Goal: Task Accomplishment & Management: Use online tool/utility

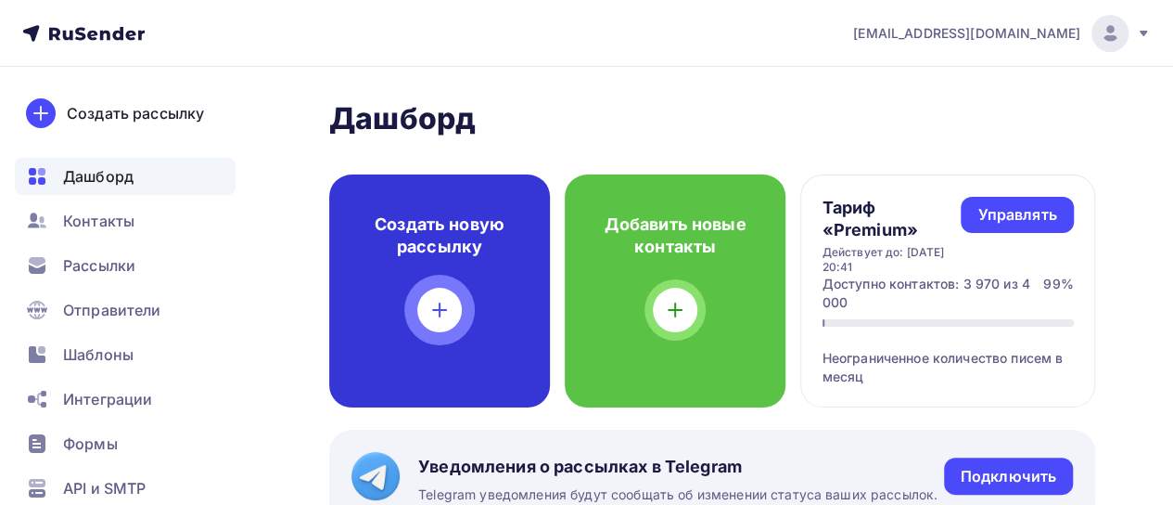
click at [452, 307] on div at bounding box center [439, 310] width 45 height 45
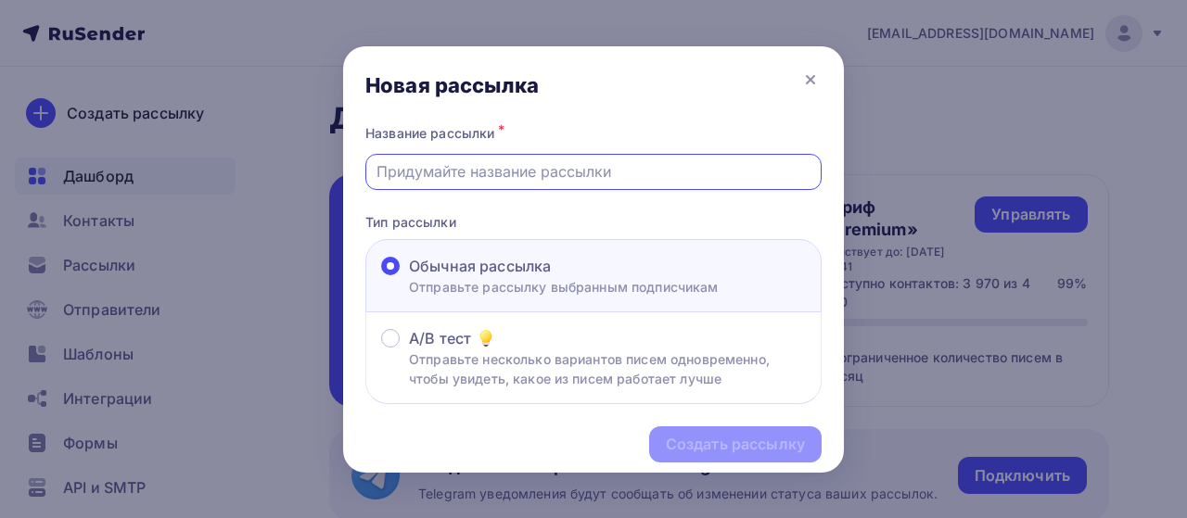
click at [512, 175] on input "text" at bounding box center [594, 171] width 435 height 22
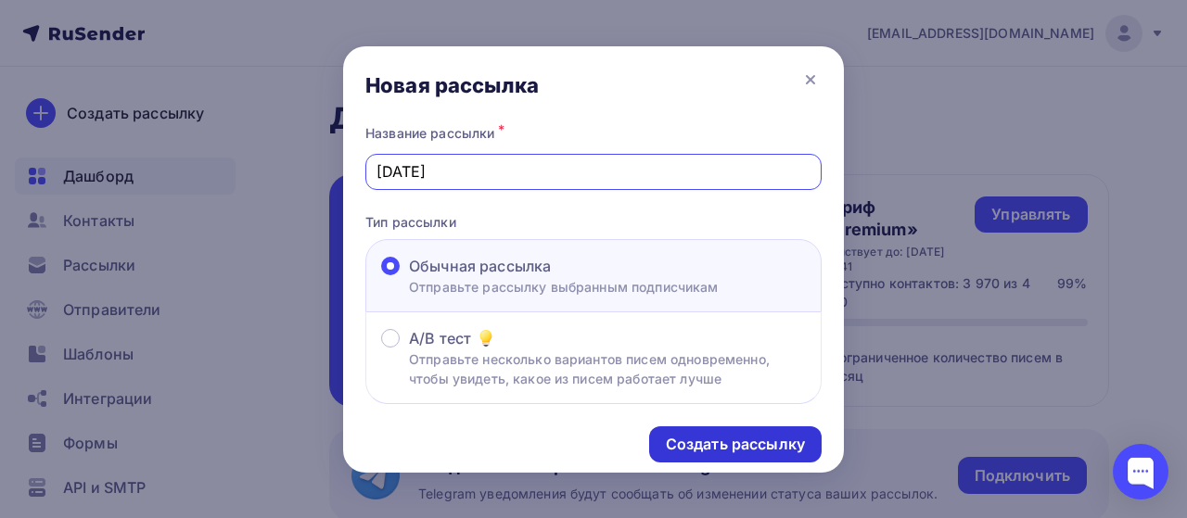
type input "[DATE]"
click at [719, 446] on div "Создать рассылку" at bounding box center [735, 444] width 139 height 21
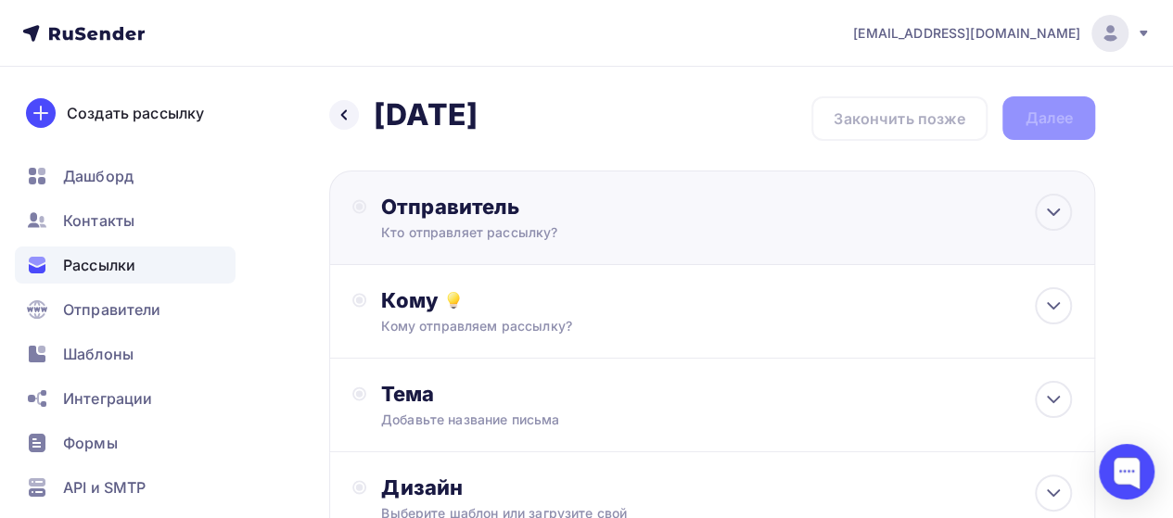
click at [470, 222] on div "Отправитель Кто отправляет рассылку? Email * [EMAIL_ADDRESS][DOMAIN_NAME] [EMAI…" at bounding box center [582, 218] width 402 height 48
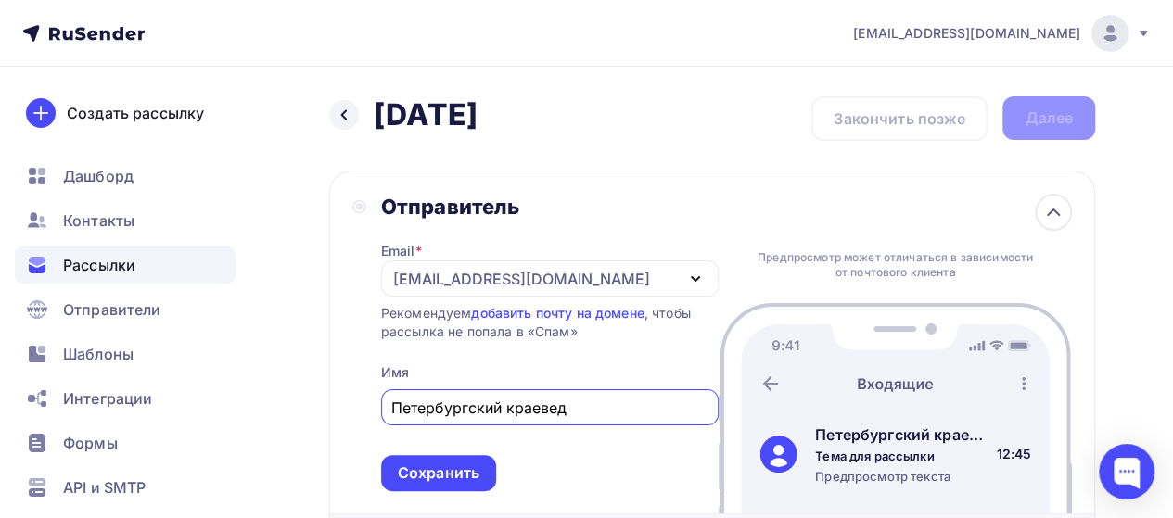
type input "Петербургский краевед"
click at [449, 490] on div "Сохранить" at bounding box center [438, 473] width 115 height 36
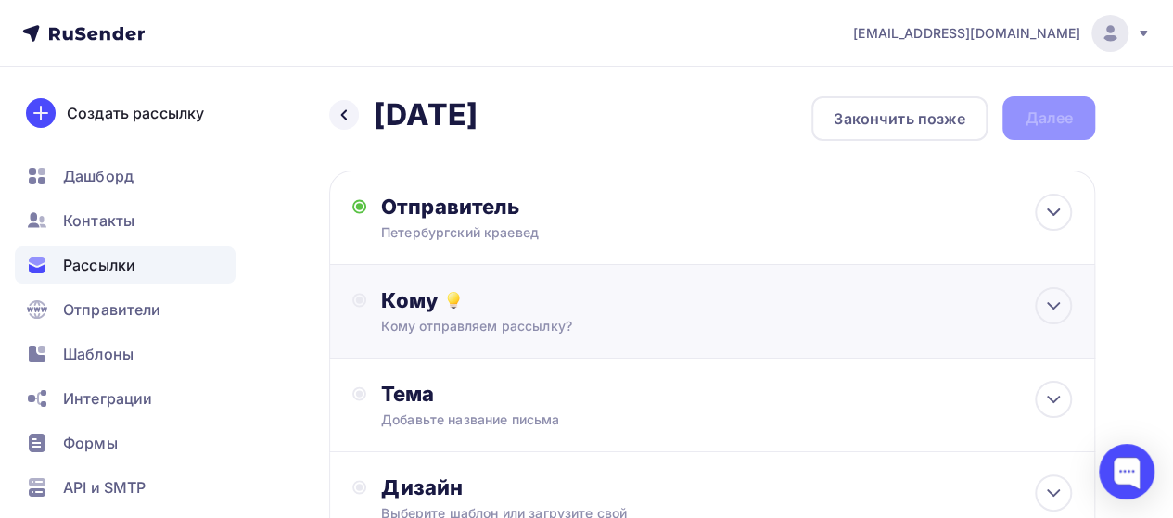
click at [497, 316] on div "Кому Кому отправляем рассылку? Списки получателей Выберите список Все списки id…" at bounding box center [726, 312] width 691 height 48
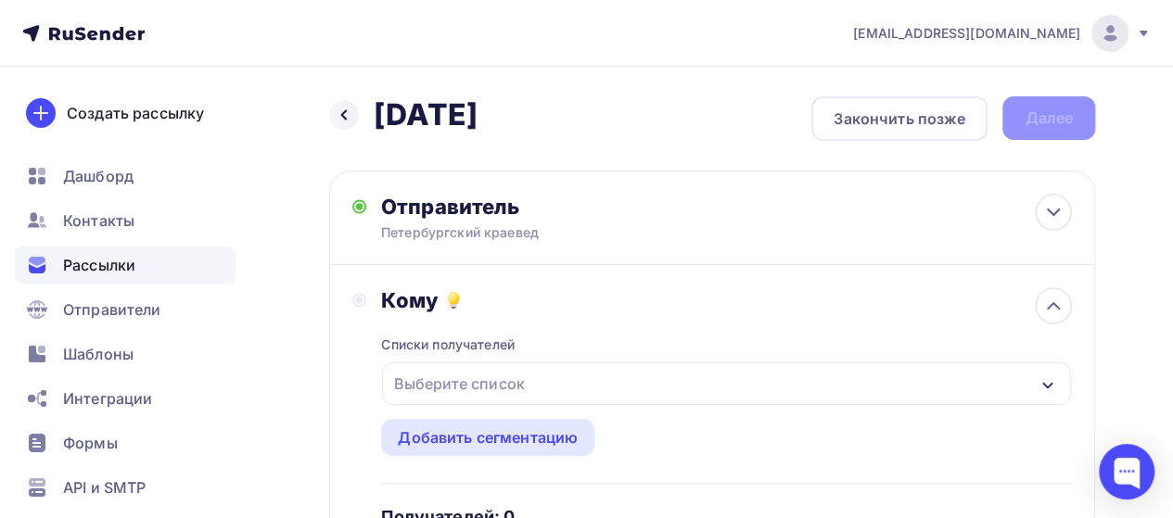
click at [487, 378] on div "Выберите список" at bounding box center [459, 383] width 145 height 33
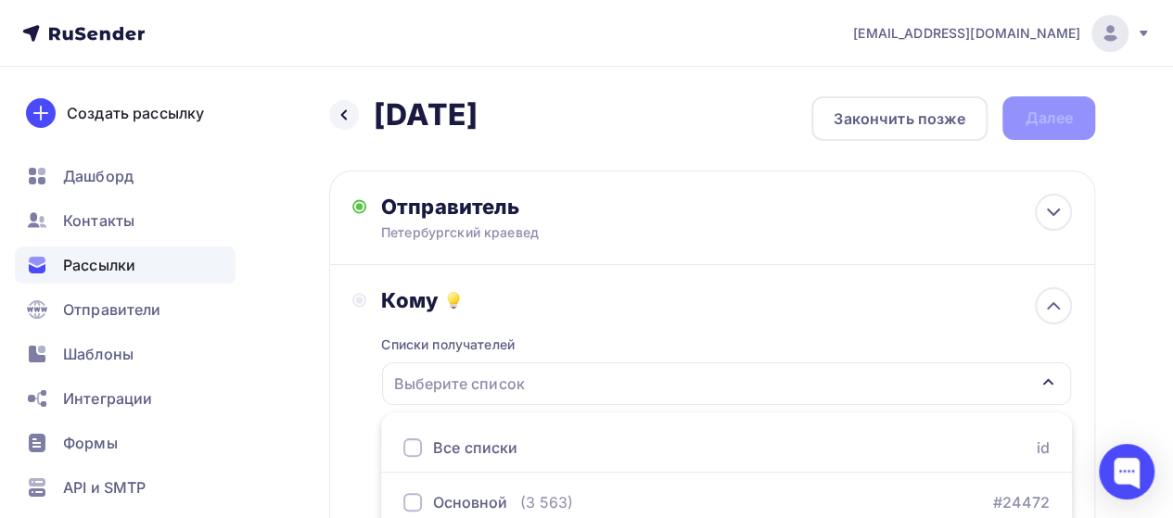
scroll to position [82, 0]
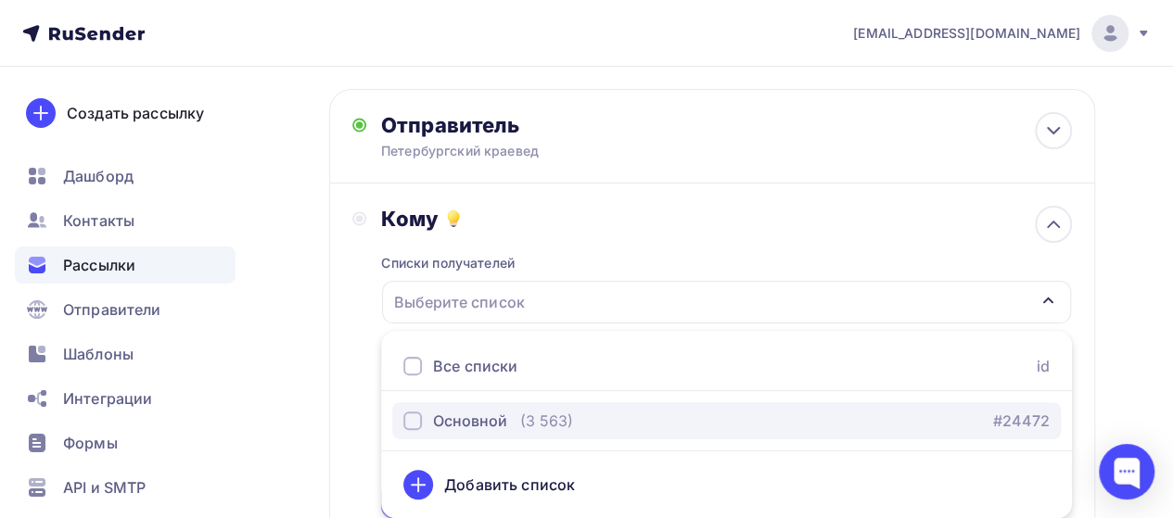
click at [465, 411] on div "Основной" at bounding box center [470, 421] width 74 height 22
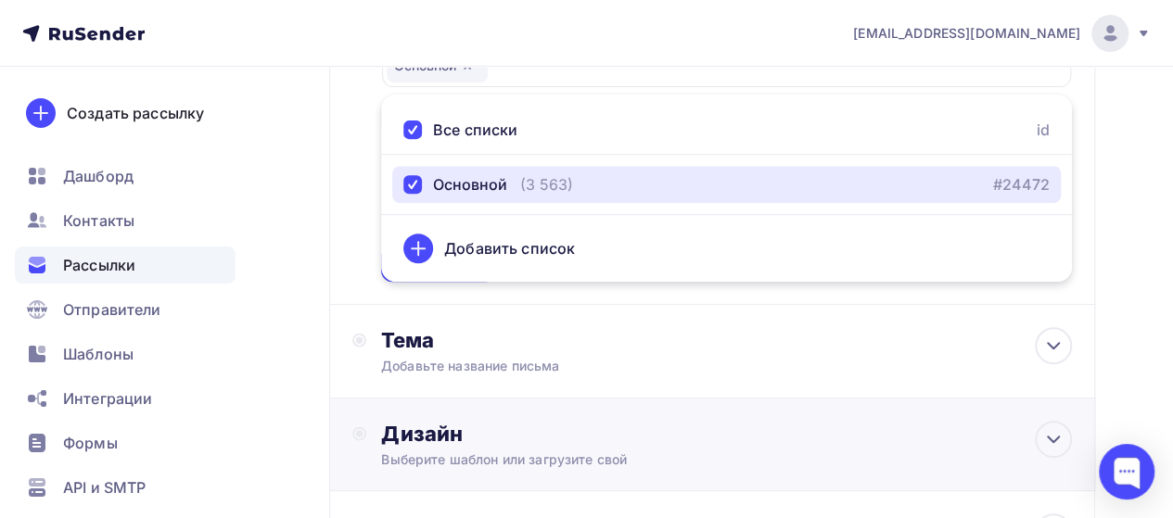
scroll to position [328, 0]
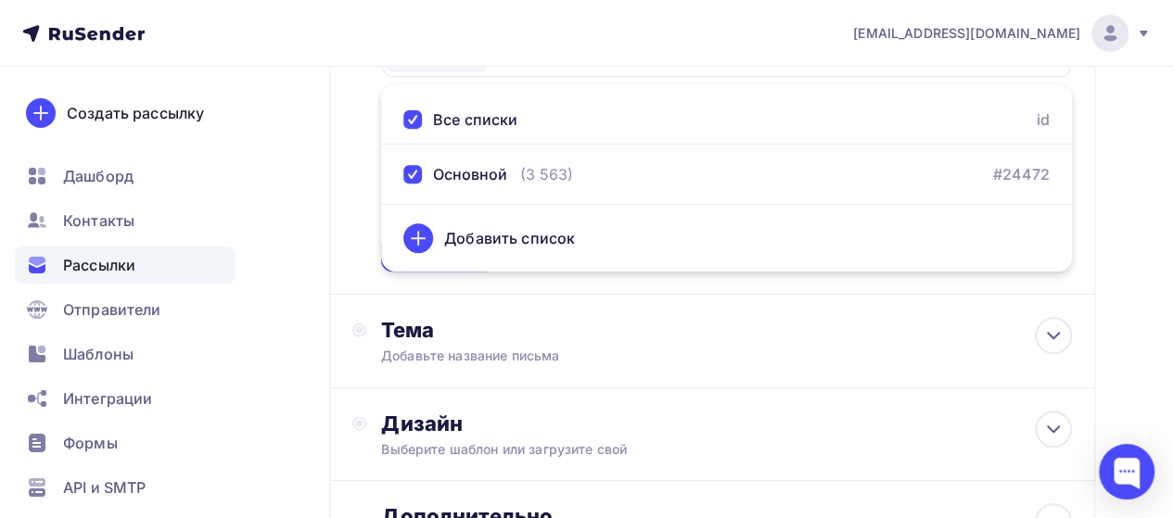
click at [353, 220] on div "Кому Списки получателей Основной Все списки id Основной (3 563) #24472 Добавить…" at bounding box center [712, 115] width 720 height 313
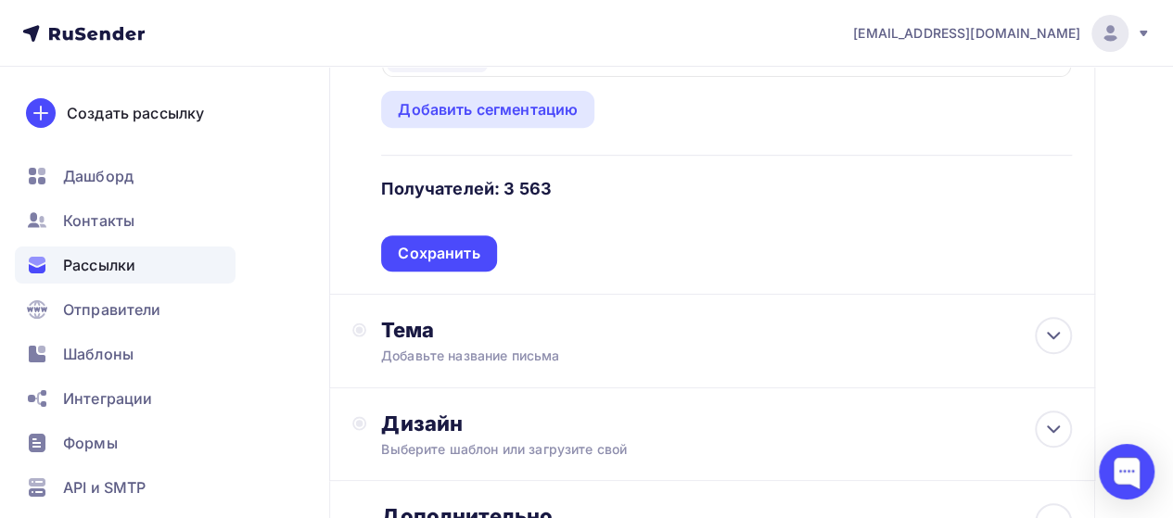
drag, startPoint x: 428, startPoint y: 253, endPoint x: 394, endPoint y: 249, distance: 34.5
click at [394, 249] on div "Сохранить" at bounding box center [438, 254] width 115 height 36
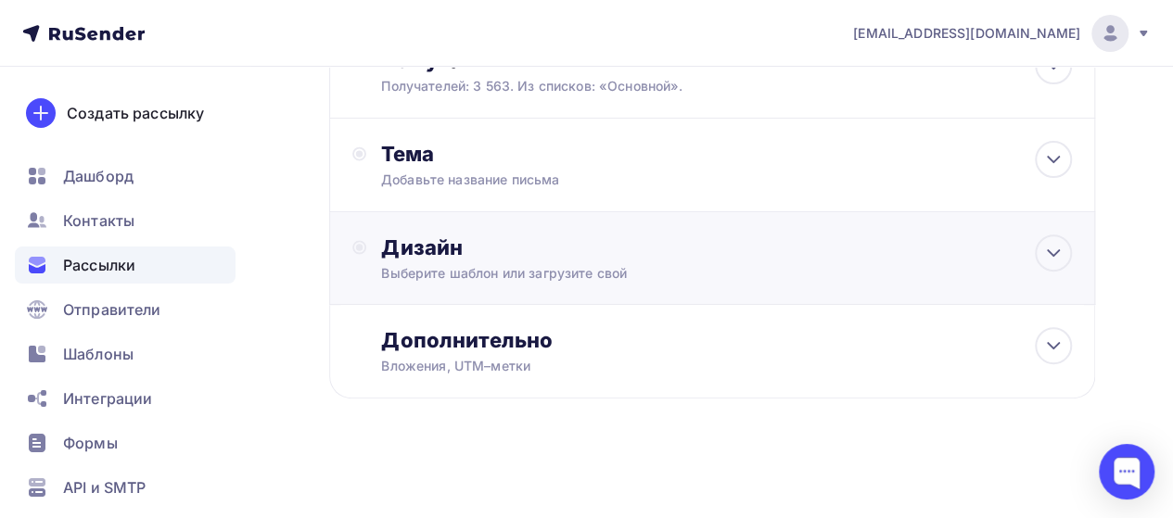
scroll to position [241, 0]
click at [449, 172] on div "Добавьте название письма" at bounding box center [546, 180] width 330 height 19
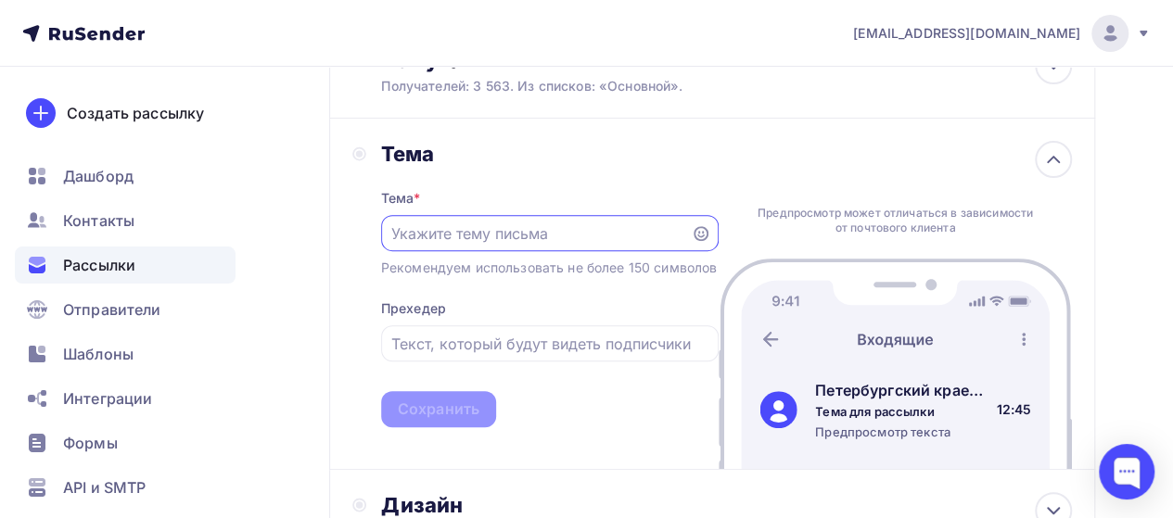
scroll to position [0, 0]
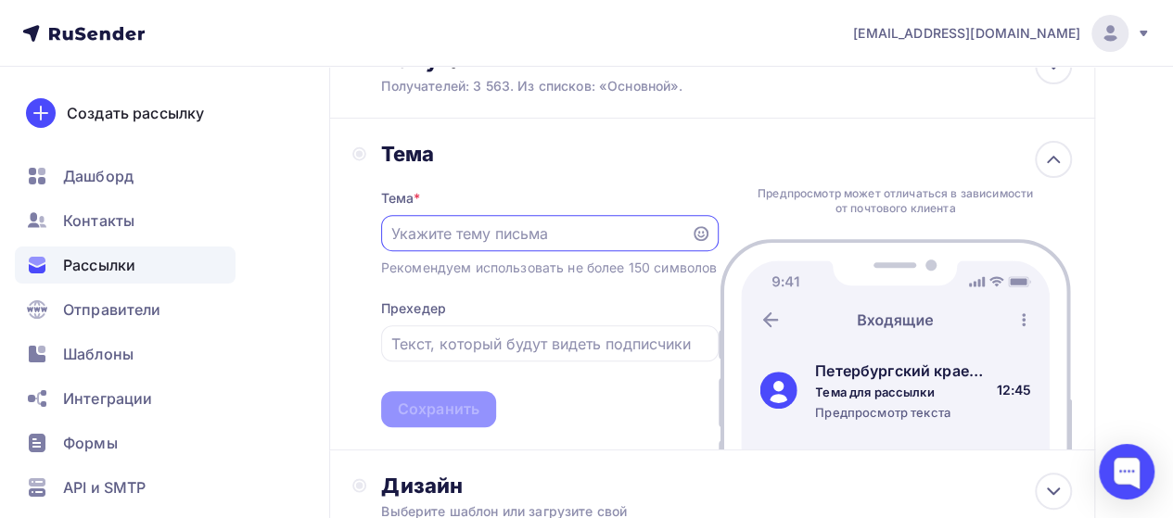
click at [449, 237] on input "text" at bounding box center [535, 234] width 288 height 22
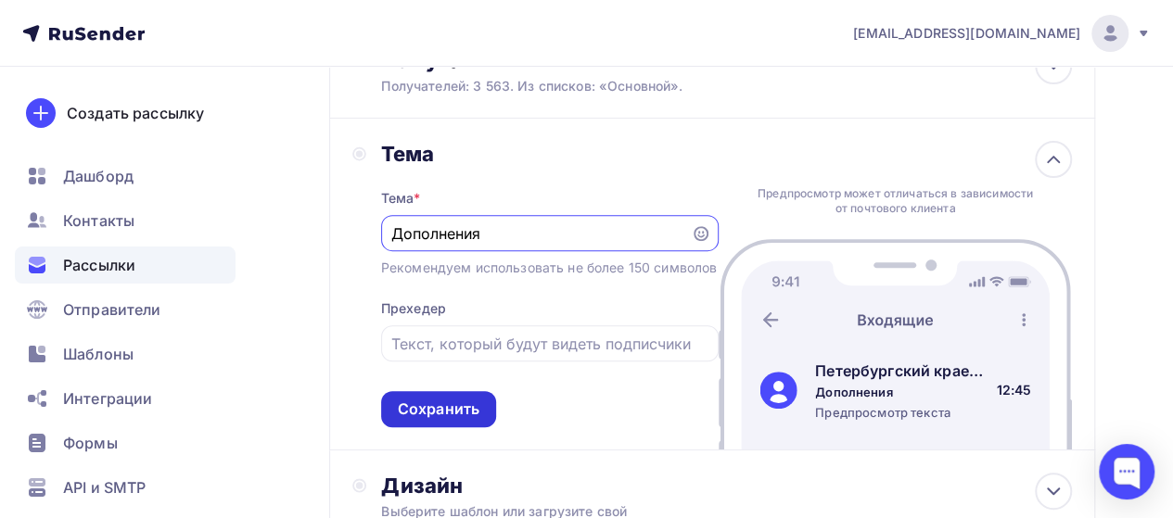
type input "Дополнения"
click at [436, 420] on div "Сохранить" at bounding box center [439, 409] width 82 height 21
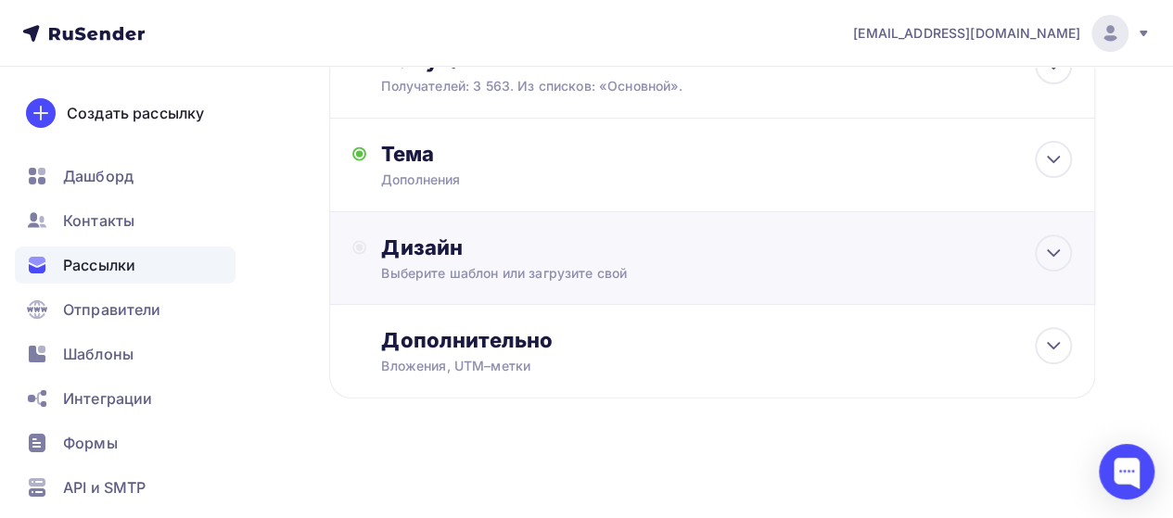
click at [476, 271] on div "Выберите шаблон или загрузите свой" at bounding box center [691, 273] width 621 height 19
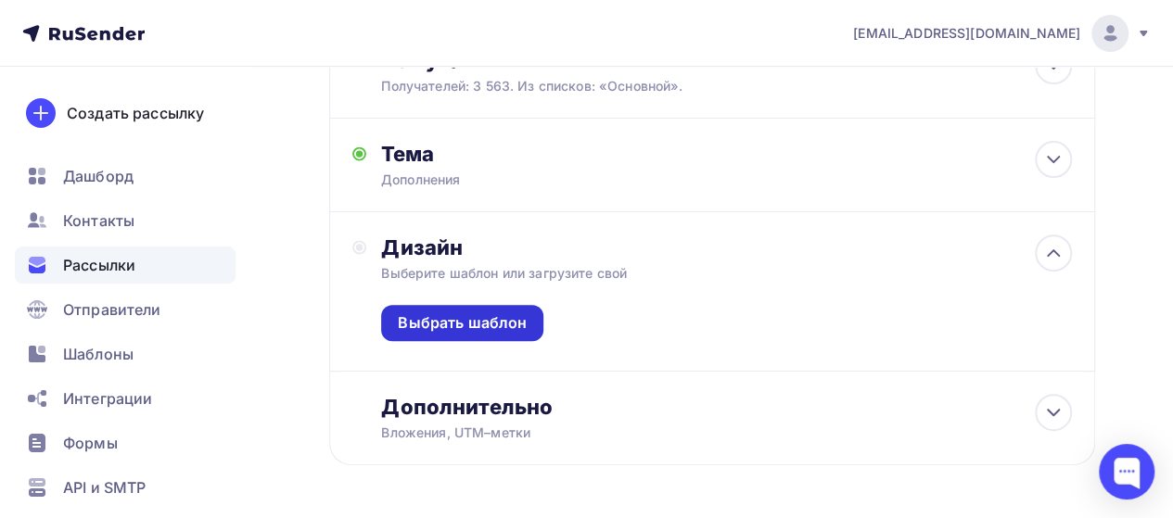
click at [435, 324] on div "Выбрать шаблон" at bounding box center [462, 323] width 129 height 21
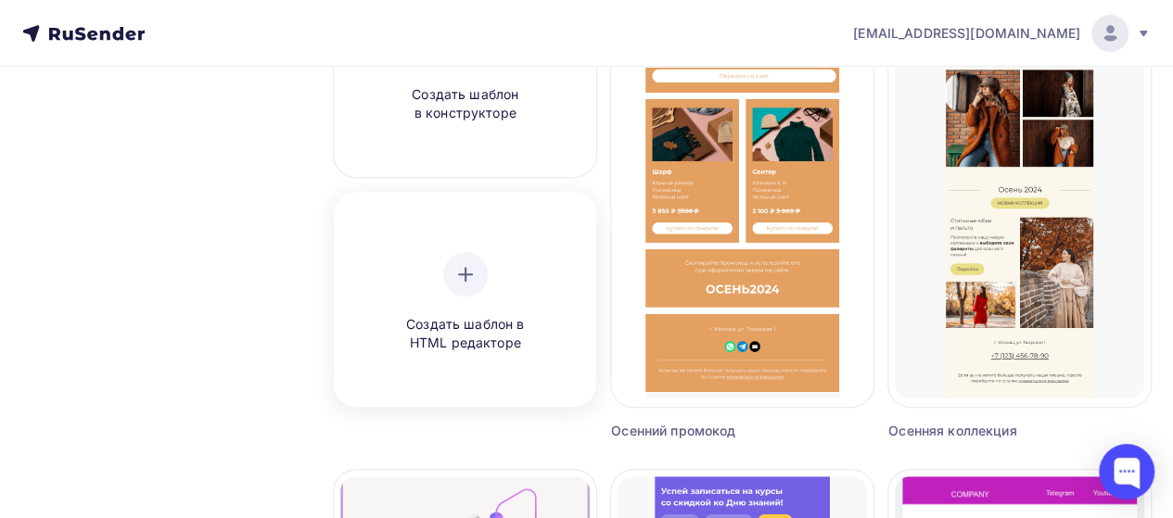
scroll to position [278, 0]
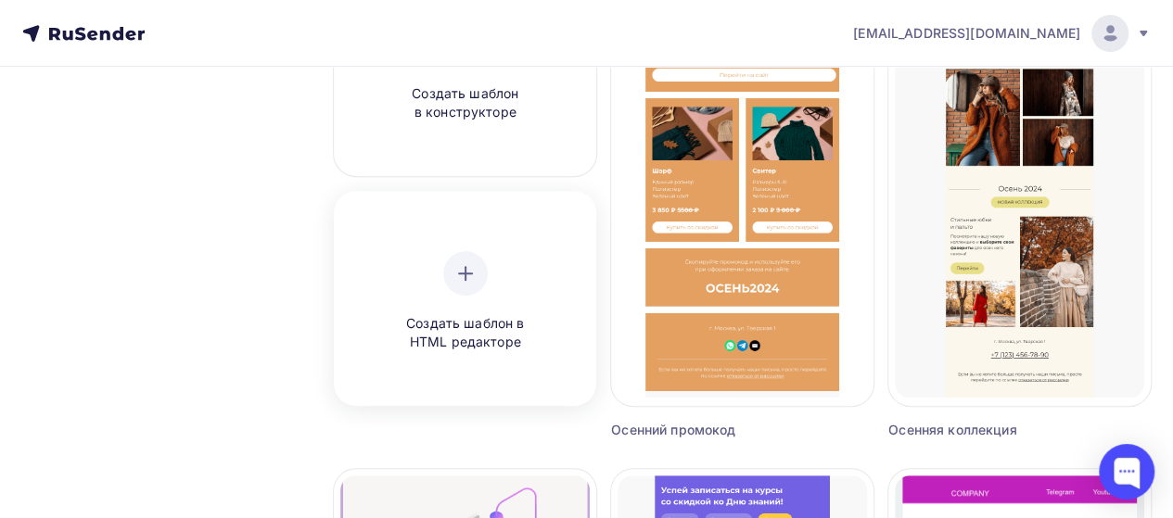
click at [472, 278] on icon at bounding box center [465, 273] width 22 height 22
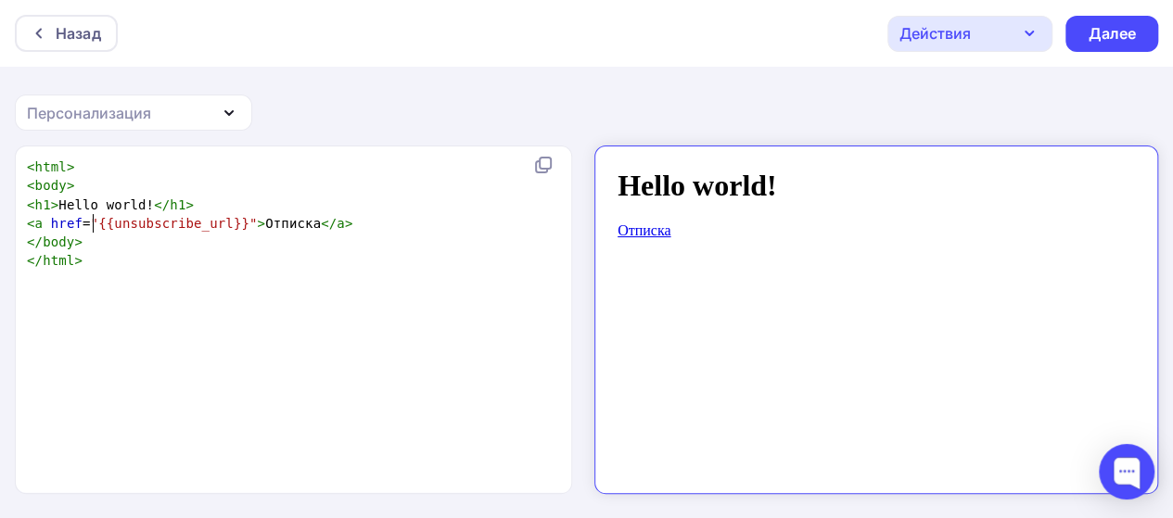
click at [91, 224] on span ""{{unsubscribe_url}}"" at bounding box center [174, 223] width 167 height 15
type textarea "<html> <body> <h1>Hello world!</h1> <a href="{{unsubscribe_url}}">Отписка</a> <…"
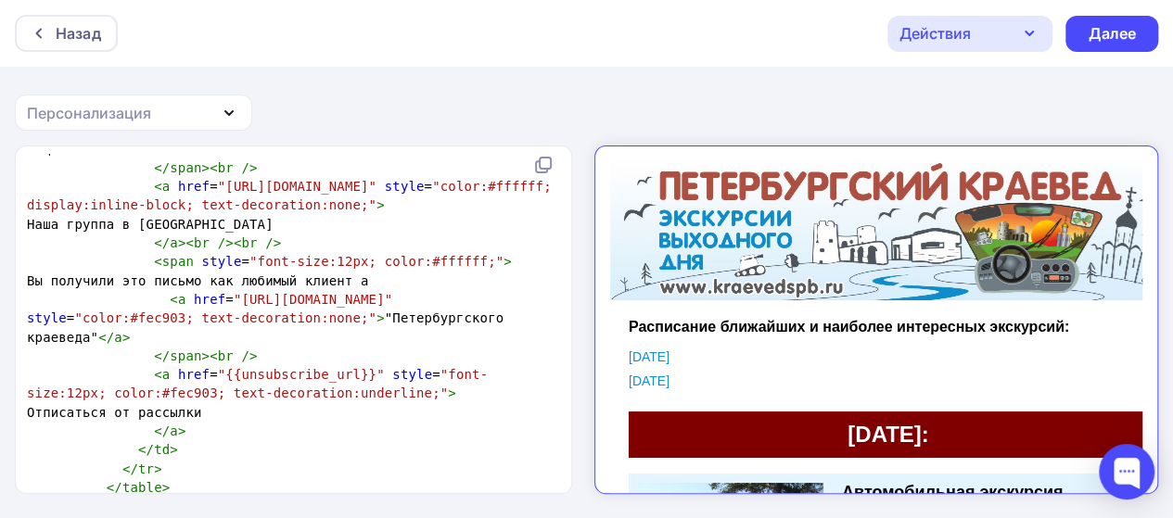
scroll to position [0, 0]
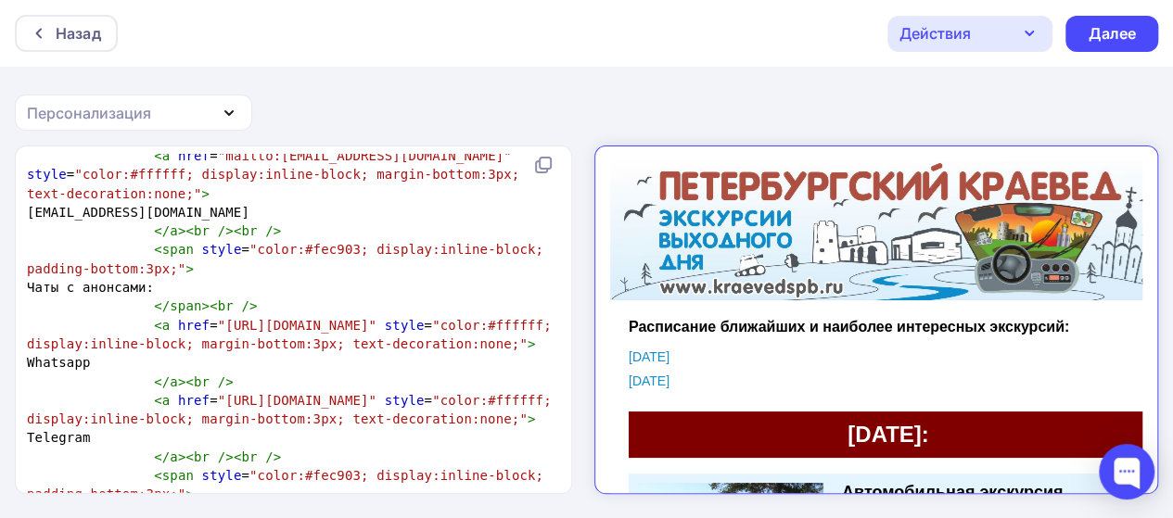
drag, startPoint x: 577, startPoint y: 420, endPoint x: 561, endPoint y: 216, distance: 204.7
click at [561, 216] on div "<html> <body> <h1>Hello world!</h1> <a href="{{unsubscribe_url}}">Отписка</a> <…" at bounding box center [294, 320] width 557 height 347
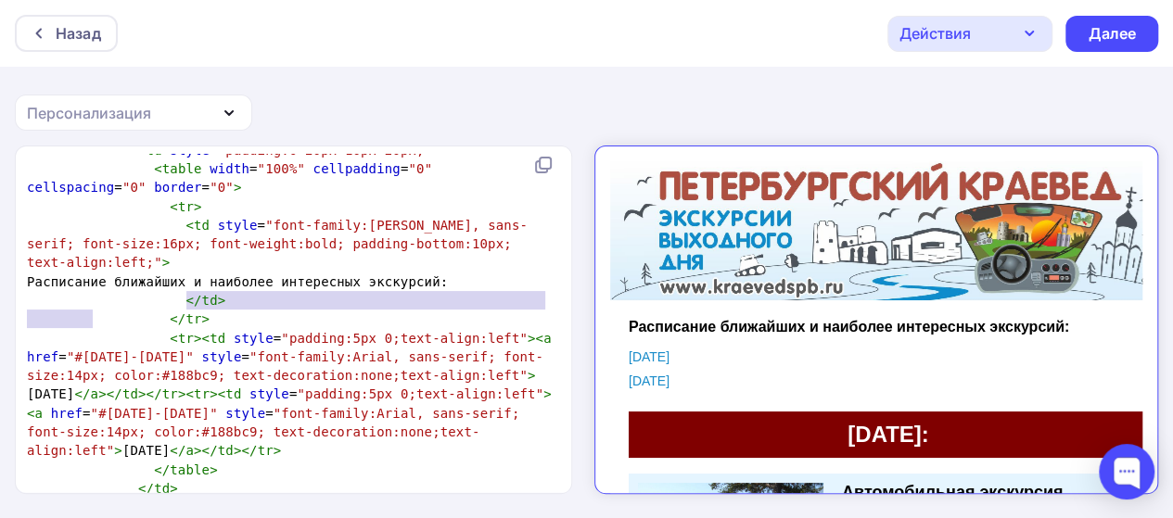
drag, startPoint x: 186, startPoint y: 301, endPoint x: 89, endPoint y: 322, distance: 99.5
click at [89, 289] on span "Расписание ближайших и наиболее интересных экскурсий:" at bounding box center [237, 282] width 421 height 15
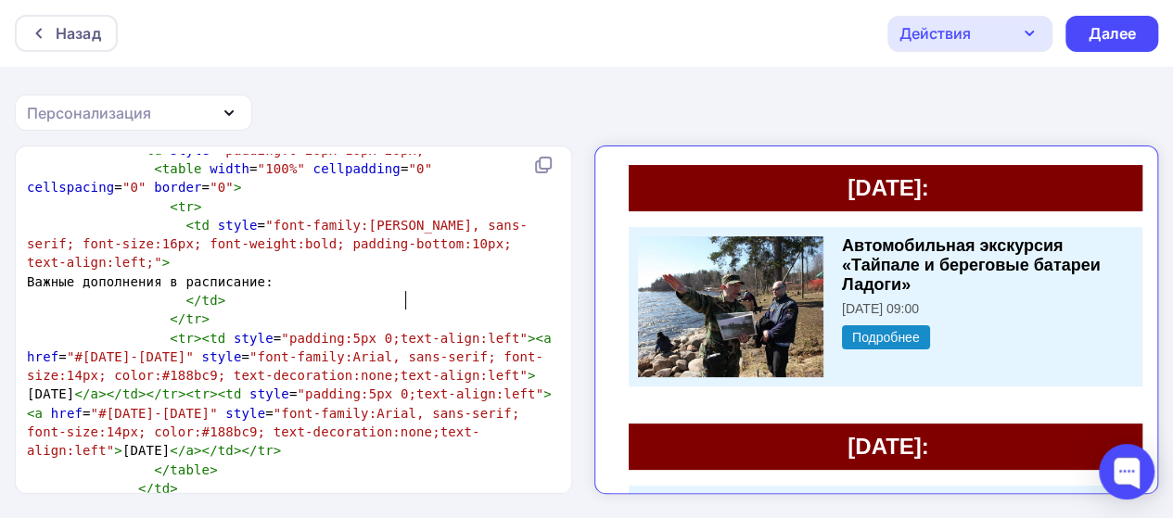
type textarea "Важные дополнения в расписание"
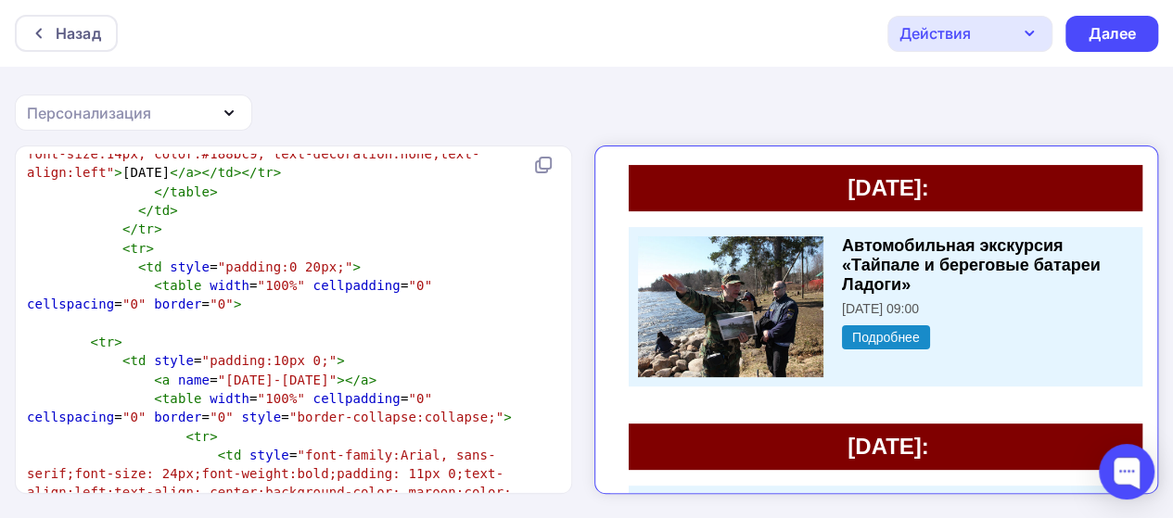
scroll to position [883, 0]
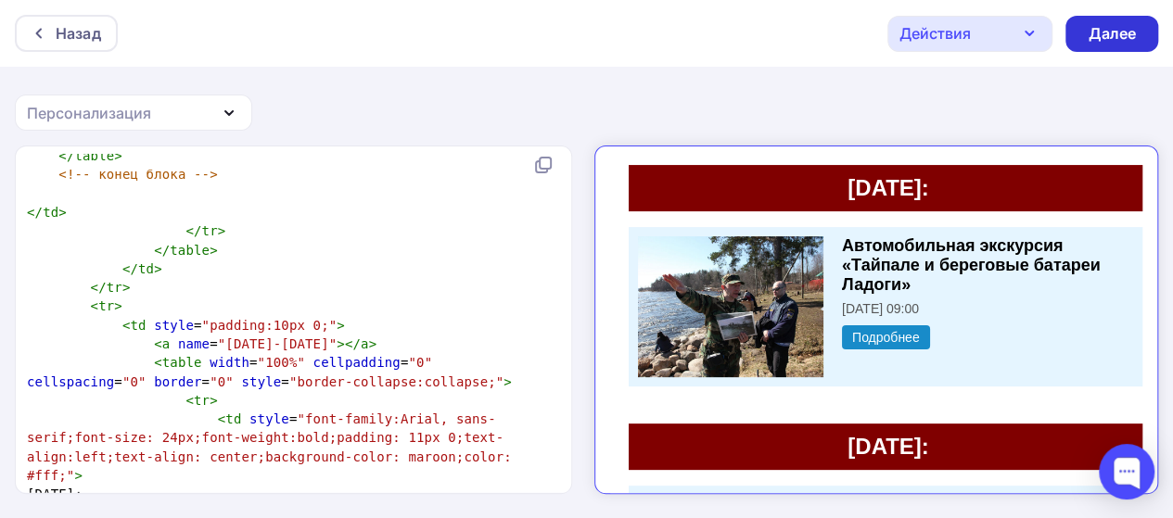
click at [1108, 34] on div "Далее" at bounding box center [1112, 33] width 48 height 21
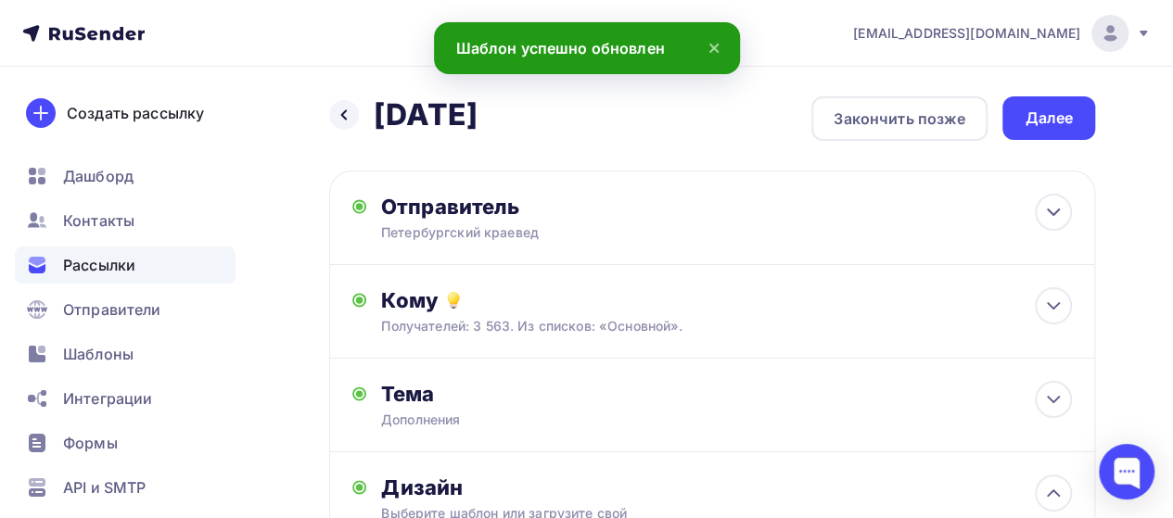
click at [1037, 110] on div "Далее" at bounding box center [1049, 118] width 48 height 21
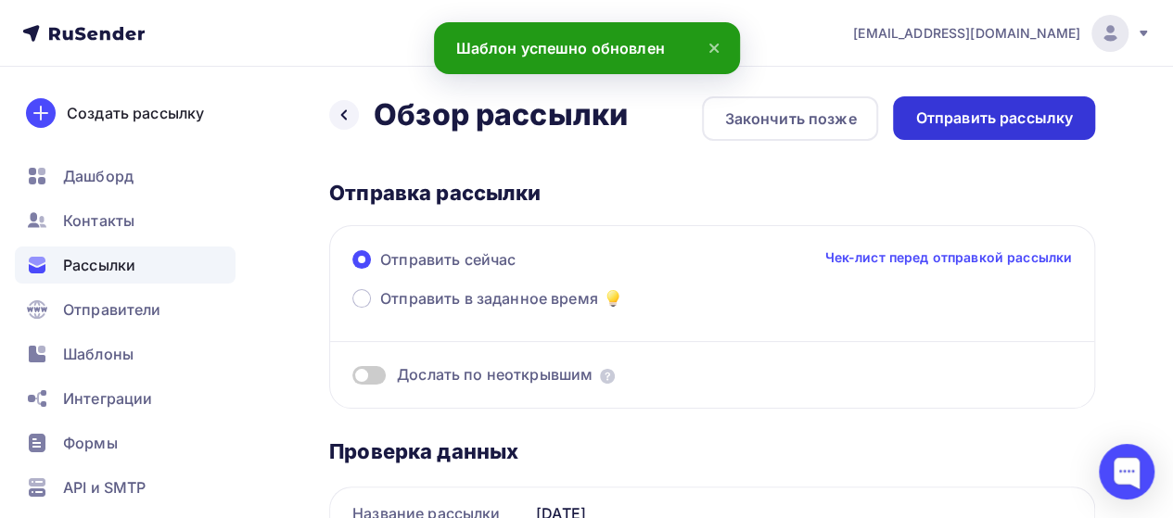
click at [1001, 98] on div "Отправить рассылку" at bounding box center [994, 118] width 202 height 44
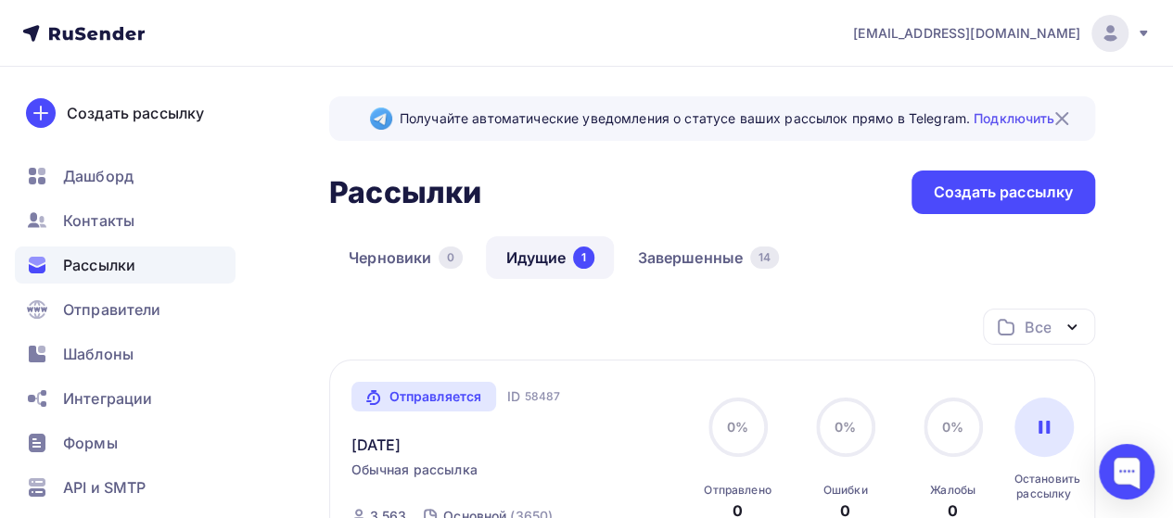
click at [531, 234] on div "Получайте автоматические уведомления о статусе ваших рассылок прямо в Telegram.…" at bounding box center [712, 425] width 766 height 659
click at [527, 259] on link "Идущие 1" at bounding box center [550, 258] width 128 height 43
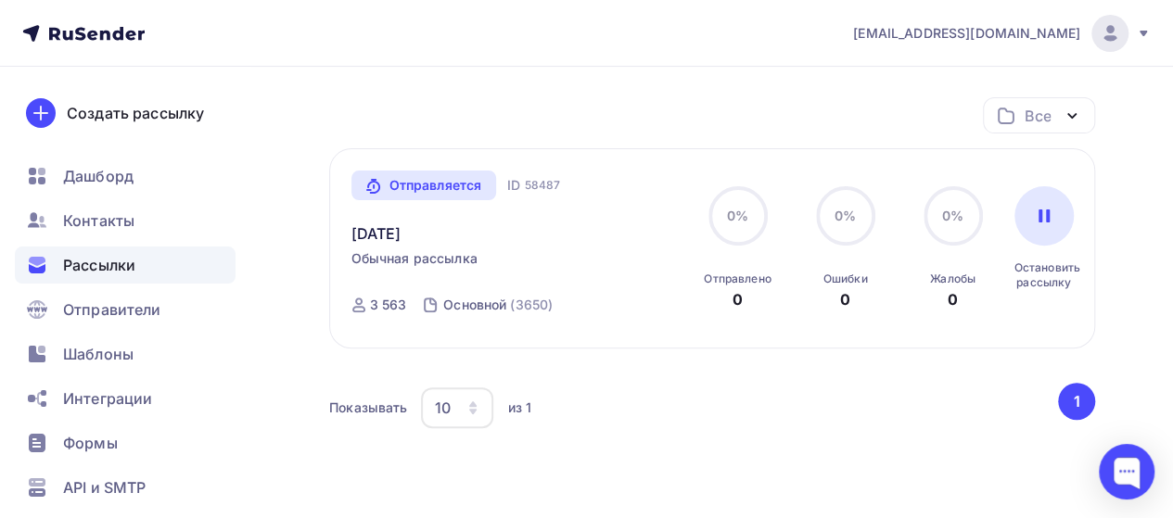
scroll to position [216, 0]
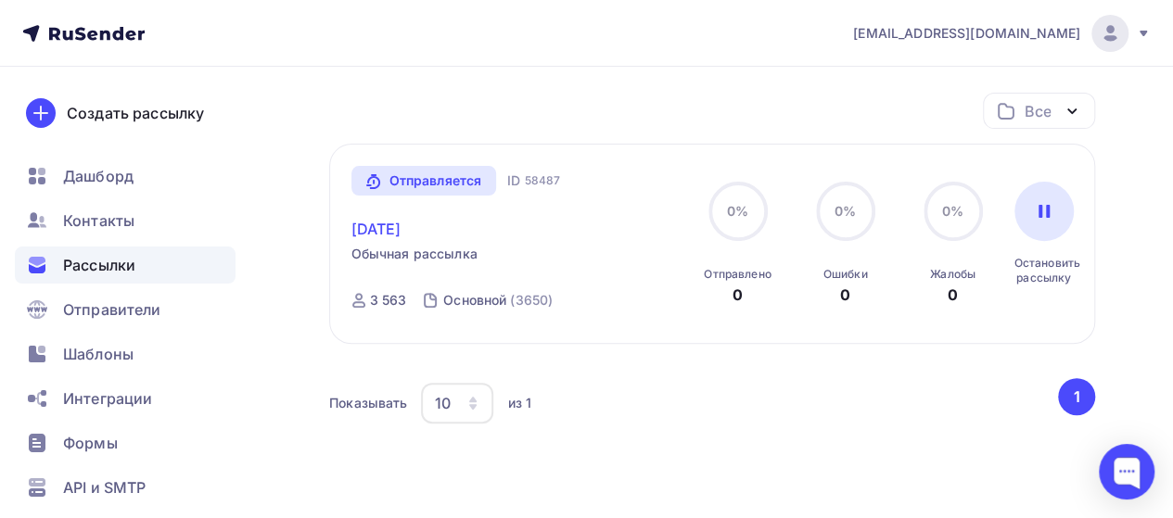
click at [402, 222] on link "[DATE]" at bounding box center [377, 229] width 50 height 22
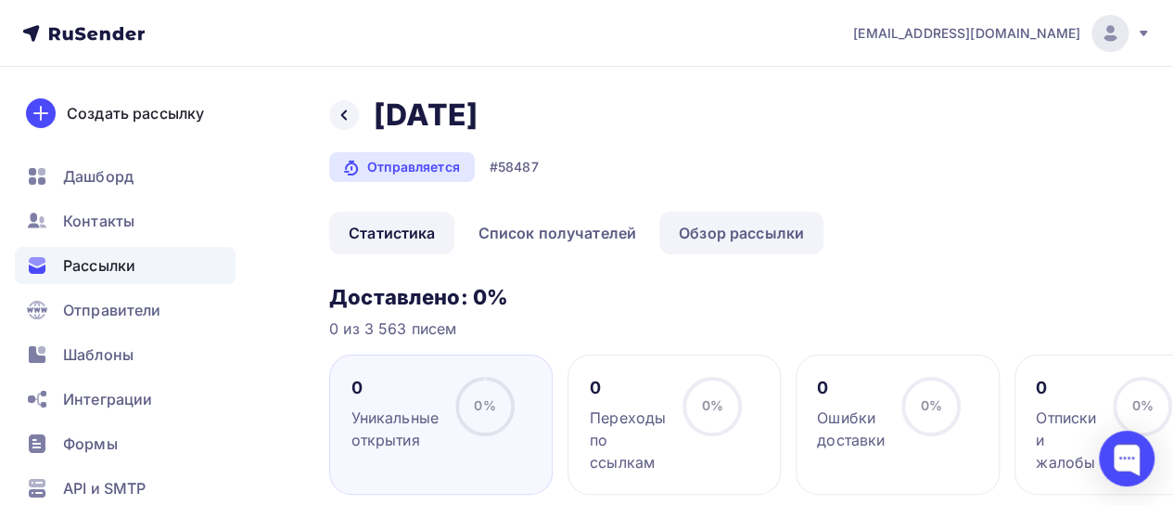
click at [730, 237] on link "Обзор рассылки" at bounding box center [741, 232] width 164 height 43
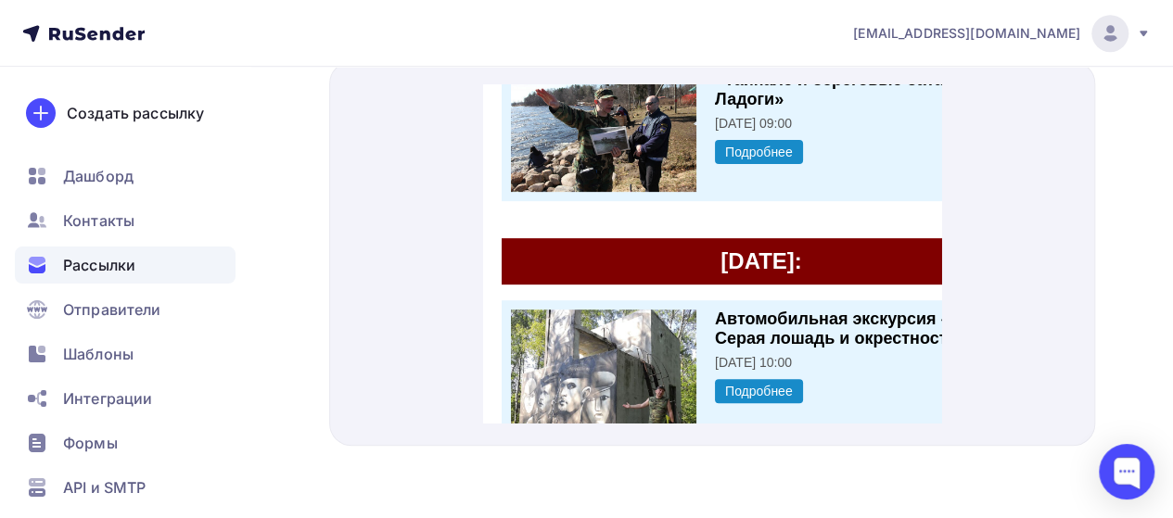
scroll to position [339, 0]
